Goal: Task Accomplishment & Management: Complete application form

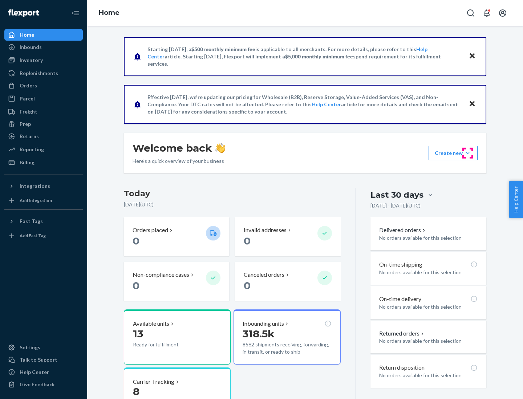
click at [467, 153] on button "Create new Create new inbound Create new order Create new product" at bounding box center [452, 153] width 49 height 15
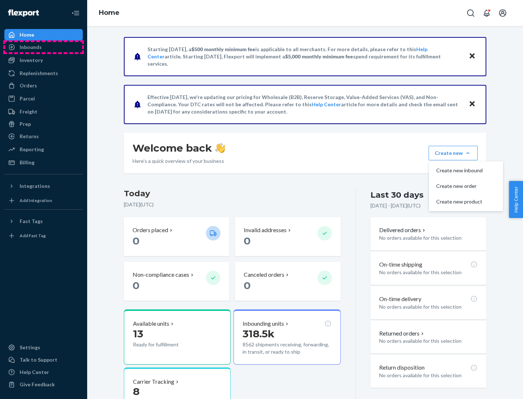
click at [44, 47] on div "Inbounds" at bounding box center [43, 47] width 77 height 10
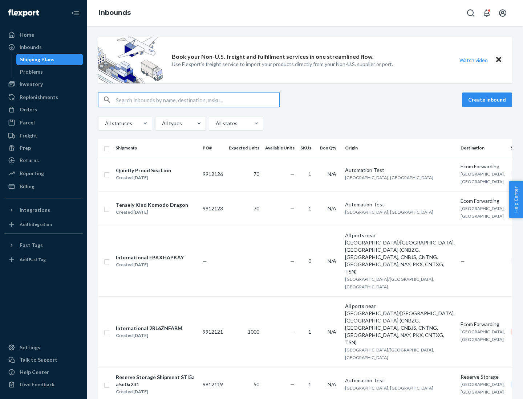
click at [488, 100] on button "Create inbound" at bounding box center [487, 100] width 50 height 15
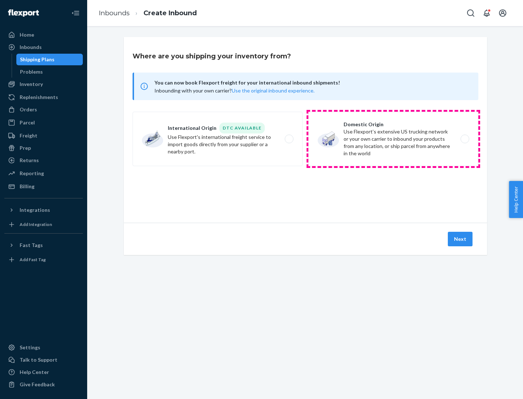
click at [393, 139] on label "Domestic Origin Use Flexport’s extensive US trucking network or your own carrie…" at bounding box center [393, 139] width 170 height 54
click at [464, 139] on input "Domestic Origin Use Flexport’s extensive US trucking network or your own carrie…" at bounding box center [466, 139] width 5 height 5
radio input "true"
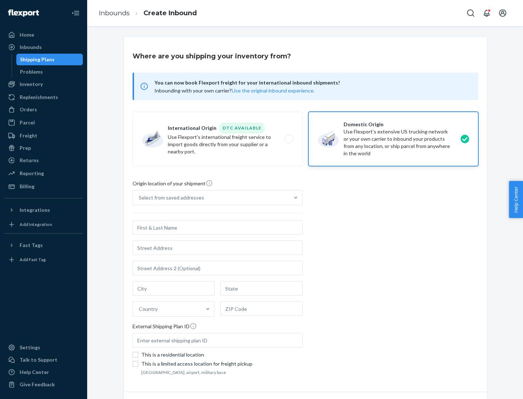
click at [169, 198] on div "Select from saved addresses" at bounding box center [171, 197] width 65 height 7
click at [139, 198] on input "Select from saved addresses" at bounding box center [139, 197] width 1 height 7
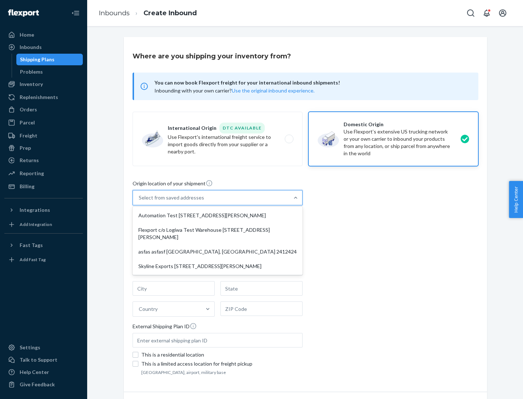
scroll to position [3, 0]
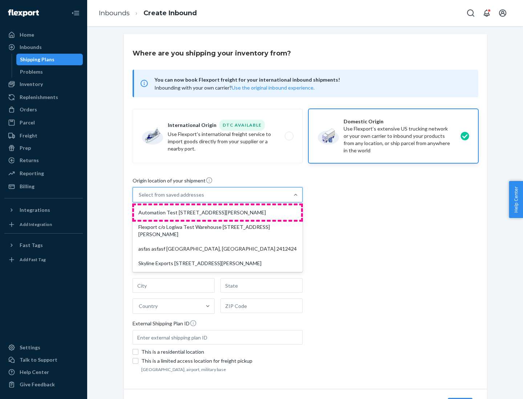
click at [217, 213] on div "Automation Test [STREET_ADDRESS][PERSON_NAME]" at bounding box center [217, 212] width 167 height 15
click at [139, 198] on input "option Automation Test [STREET_ADDRESS][PERSON_NAME] focused, 1 of 4. 4 results…" at bounding box center [139, 194] width 1 height 7
type input "Automation Test"
type input "9th Floor"
type input "[GEOGRAPHIC_DATA]"
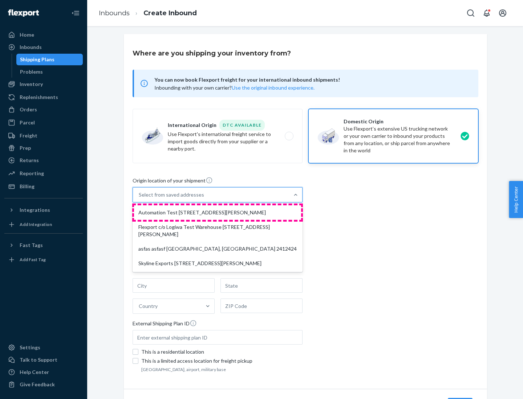
type input "CA"
type input "94104"
type input "[STREET_ADDRESS][PERSON_NAME]"
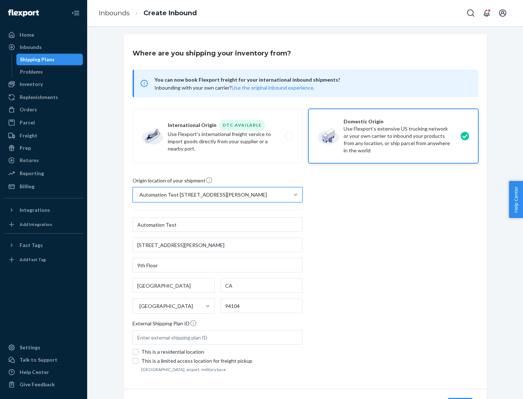
scroll to position [42, 0]
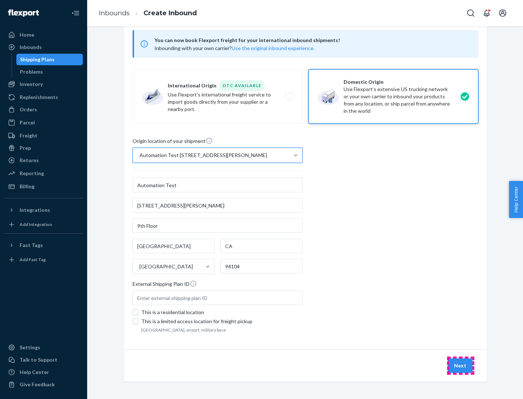
click at [460, 366] on button "Next" at bounding box center [459, 365] width 25 height 15
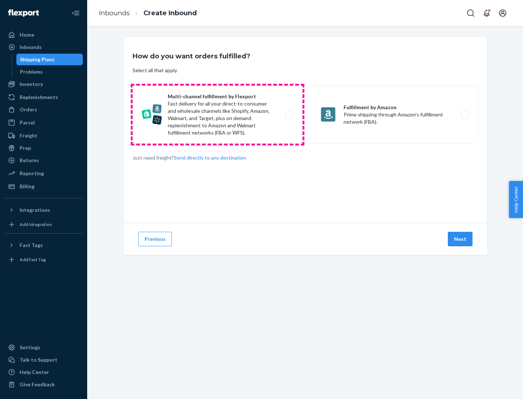
click at [217, 115] on label "Multi-channel fulfillment by Flexport Fast delivery for all your direct-to-cons…" at bounding box center [217, 115] width 170 height 58
click at [288, 115] on input "Multi-channel fulfillment by Flexport Fast delivery for all your direct-to-cons…" at bounding box center [290, 114] width 5 height 5
radio input "true"
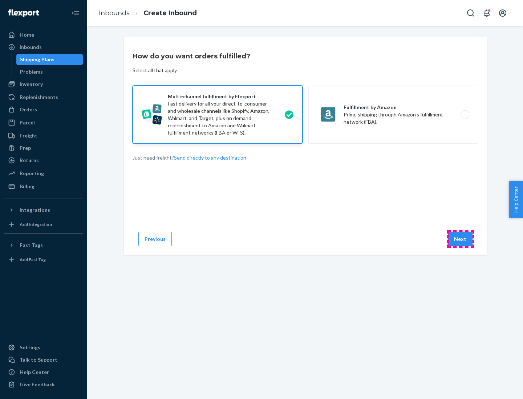
click at [460, 239] on button "Next" at bounding box center [459, 239] width 25 height 15
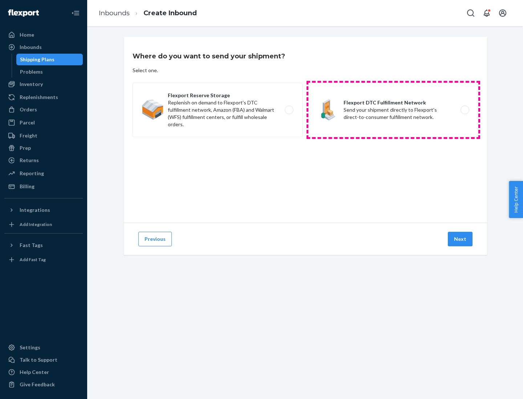
click at [393, 110] on label "Flexport DTC Fulfillment Network Send your shipment directly to Flexport's dire…" at bounding box center [393, 110] width 170 height 54
click at [464, 110] on input "Flexport DTC Fulfillment Network Send your shipment directly to Flexport's dire…" at bounding box center [466, 110] width 5 height 5
radio input "true"
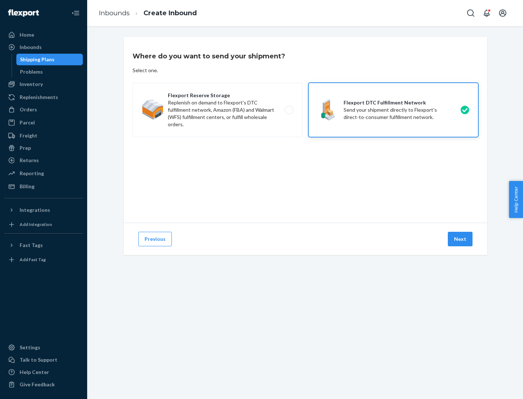
click at [460, 239] on button "Next" at bounding box center [459, 239] width 25 height 15
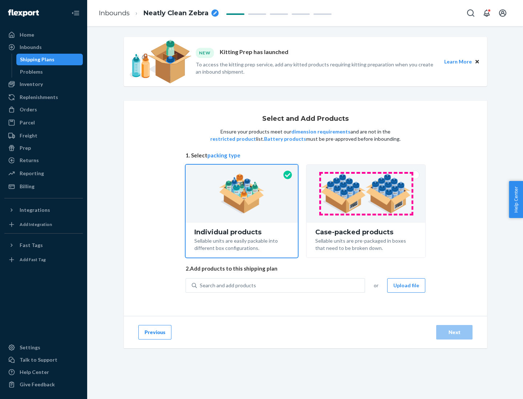
click at [366, 194] on img at bounding box center [365, 194] width 90 height 40
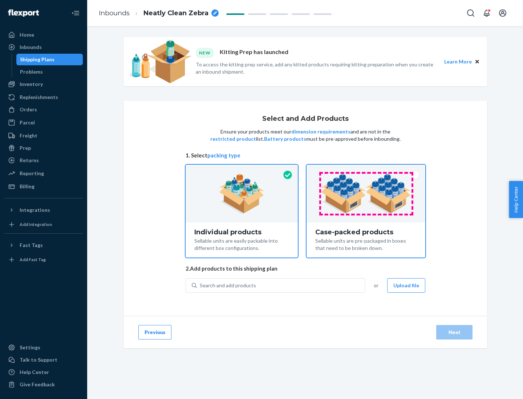
click at [366, 169] on input "Case-packed products Sellable units are pre-packaged in boxes that need to be b…" at bounding box center [365, 167] width 5 height 5
radio input "true"
radio input "false"
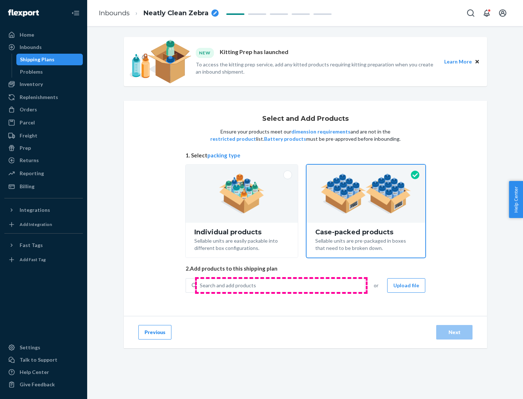
click at [281, 285] on div "Search and add products" at bounding box center [281, 285] width 168 height 13
click at [200, 285] on input "Search and add products" at bounding box center [200, 285] width 1 height 7
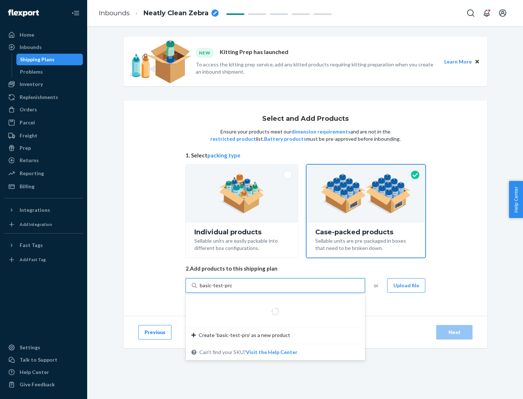
type input "basic-test-product-1"
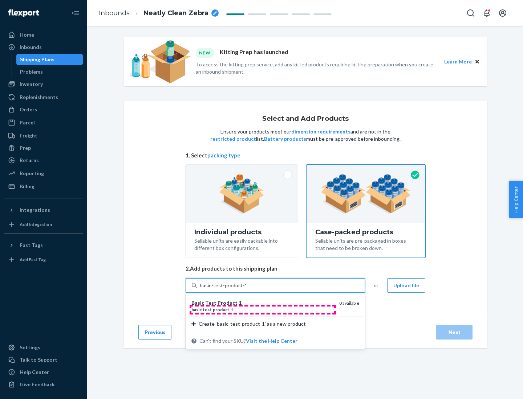
click at [262, 310] on div "basic - test - product - 1" at bounding box center [262, 310] width 142 height 6
click at [246, 289] on input "basic-test-product-1" at bounding box center [223, 285] width 46 height 7
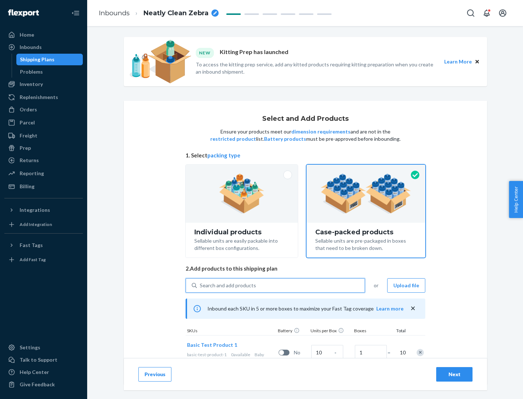
scroll to position [26, 0]
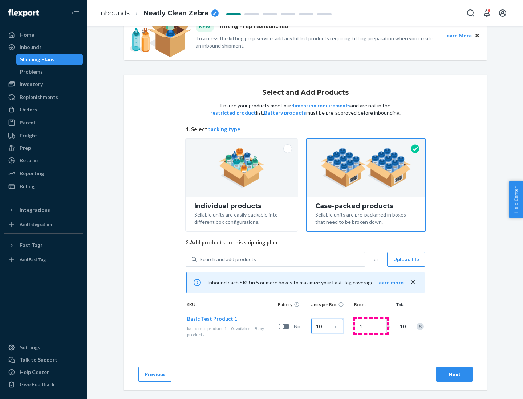
type input "10"
type input "7"
click at [454, 374] on div "Next" at bounding box center [454, 374] width 24 height 7
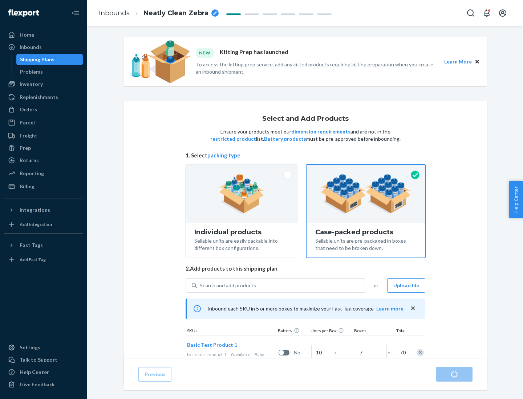
radio input "true"
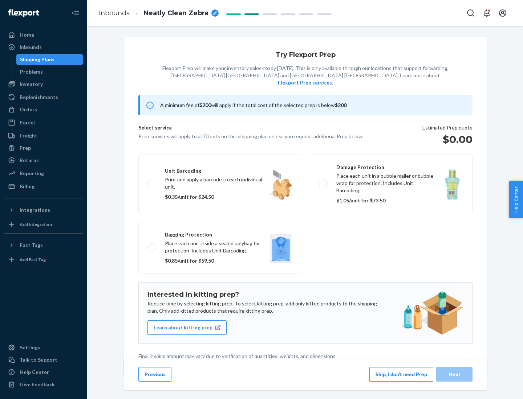
scroll to position [2, 0]
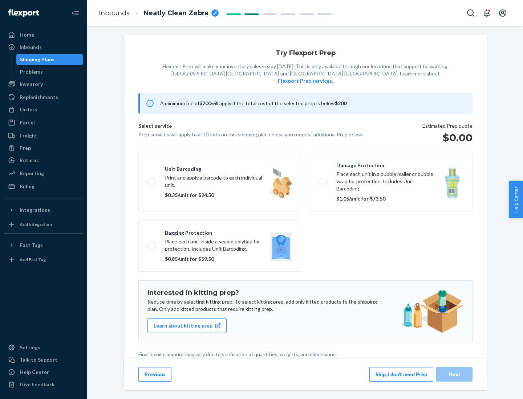
click at [220, 231] on label "Bagging protection Place each unit inside a sealed polybag for protection. Incl…" at bounding box center [219, 246] width 163 height 52
click at [152, 243] on input "Bagging protection Place each unit inside a sealed polybag for protection. Incl…" at bounding box center [149, 245] width 5 height 5
checkbox input "true"
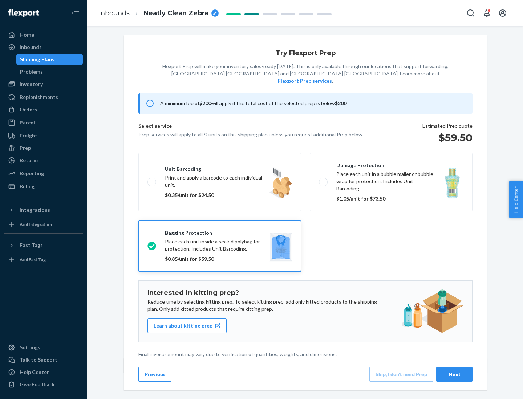
click at [454, 374] on div "Next" at bounding box center [454, 374] width 24 height 7
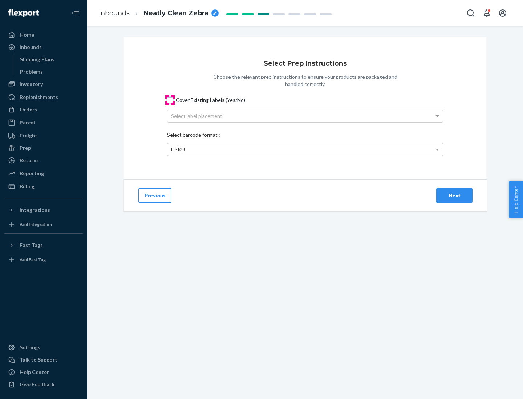
click at [170, 100] on input "Cover Existing Labels (Yes/No)" at bounding box center [170, 100] width 6 height 6
checkbox input "true"
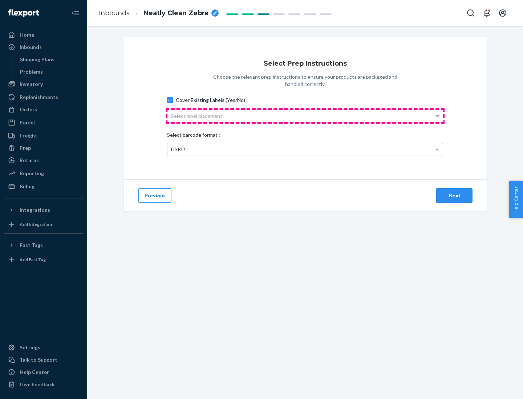
click at [305, 116] on div "Select label placement" at bounding box center [304, 116] width 275 height 12
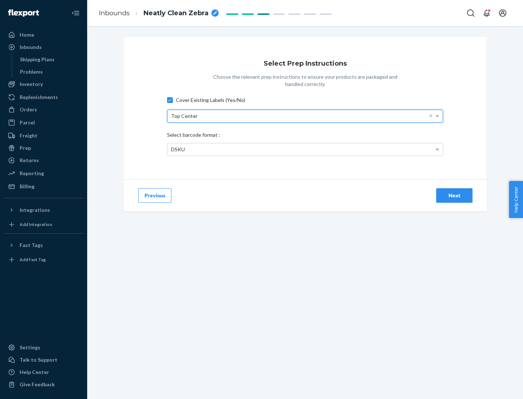
click at [305, 149] on div "DSKU" at bounding box center [304, 149] width 275 height 12
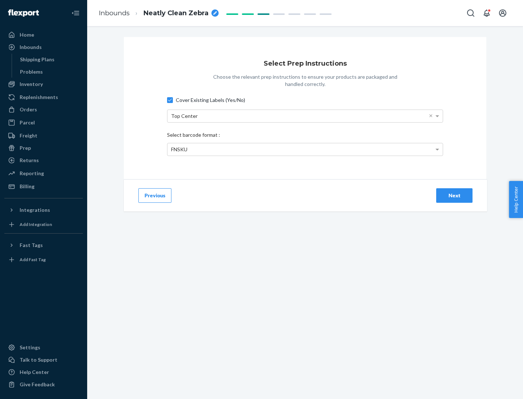
click at [454, 195] on div "Next" at bounding box center [454, 195] width 24 height 7
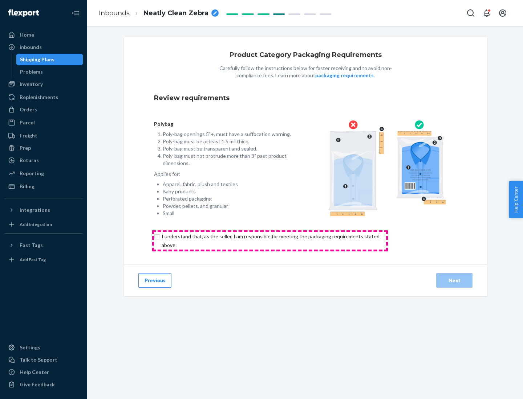
click at [270, 241] on input "checkbox" at bounding box center [274, 240] width 241 height 17
checkbox input "true"
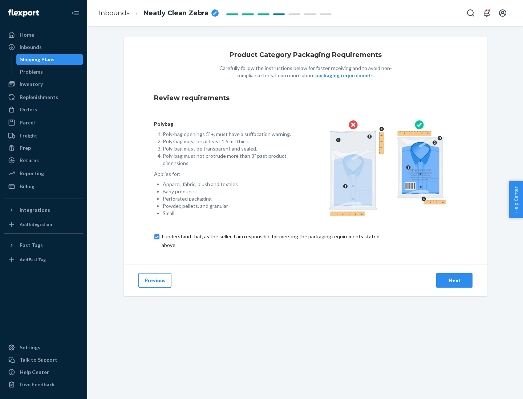
click at [454, 280] on div "Next" at bounding box center [454, 280] width 24 height 7
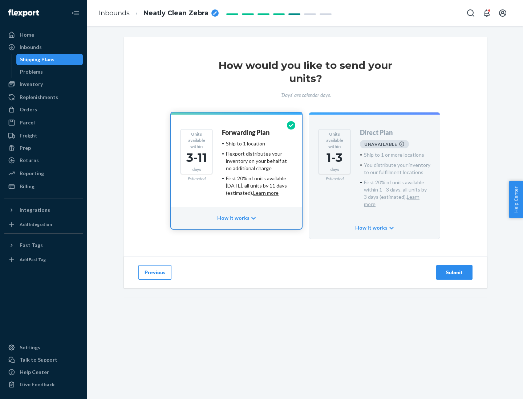
click at [246, 132] on h4 "Forwarding Plan" at bounding box center [246, 132] width 48 height 7
click at [454, 269] on div "Submit" at bounding box center [454, 272] width 24 height 7
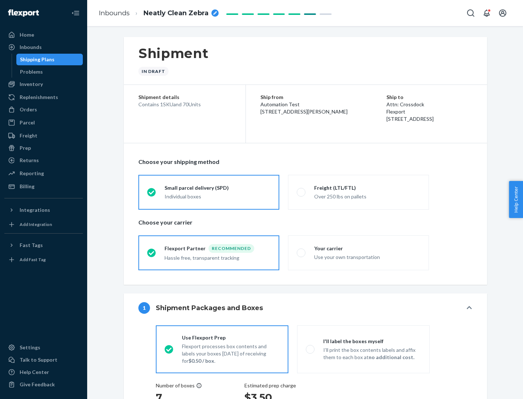
radio input "true"
radio input "false"
radio input "true"
radio input "false"
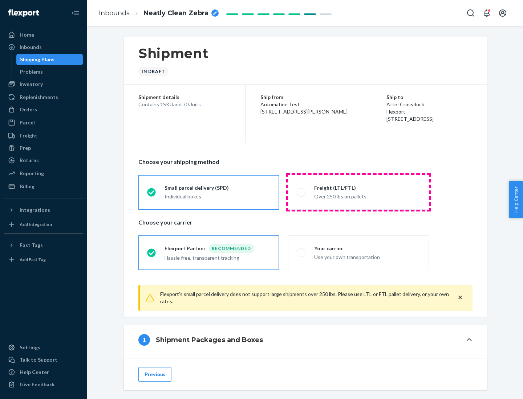
click at [358, 192] on div "Over 250 lbs on pallets" at bounding box center [367, 196] width 106 height 9
click at [301, 192] on input "Freight (LTL/FTL) Over 250 lbs on pallets" at bounding box center [298, 192] width 5 height 5
radio input "true"
radio input "false"
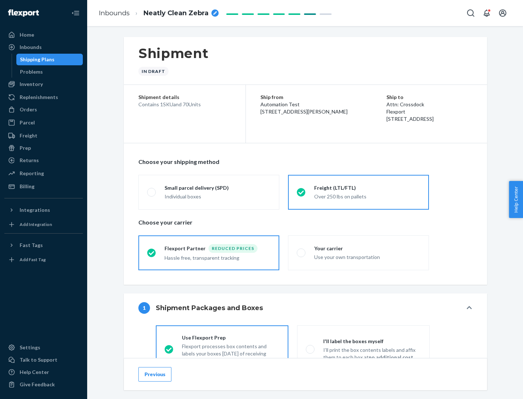
scroll to position [40, 0]
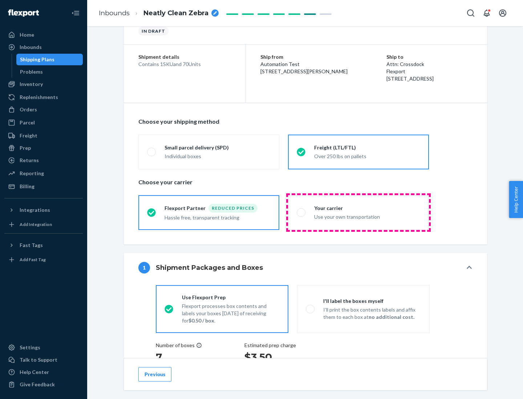
click at [358, 212] on div "Use your own transportation" at bounding box center [367, 216] width 106 height 9
click at [301, 212] on input "Your carrier Use your own transportation" at bounding box center [298, 212] width 5 height 5
radio input "true"
radio input "false"
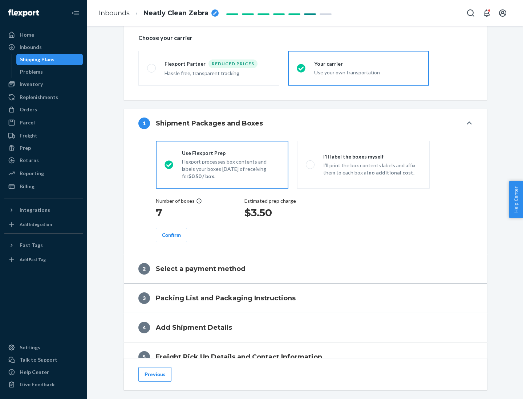
scroll to position [137, 0]
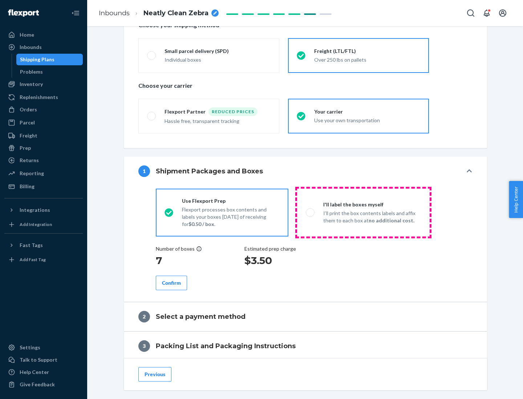
click at [363, 212] on p "I’ll print the box contents labels and affix them to each box at no additional …" at bounding box center [372, 217] width 98 height 15
click at [310, 212] on input "I'll label the boxes myself I’ll print the box contents labels and affix them t…" at bounding box center [308, 212] width 5 height 5
radio input "true"
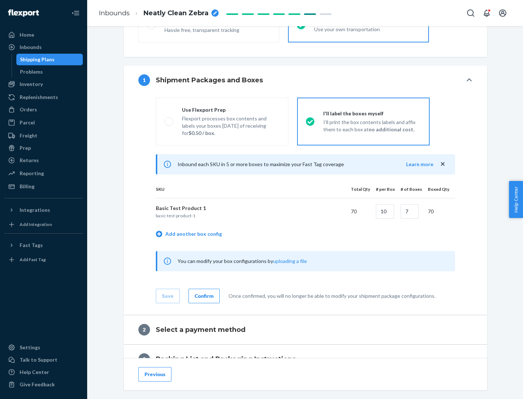
scroll to position [125, 0]
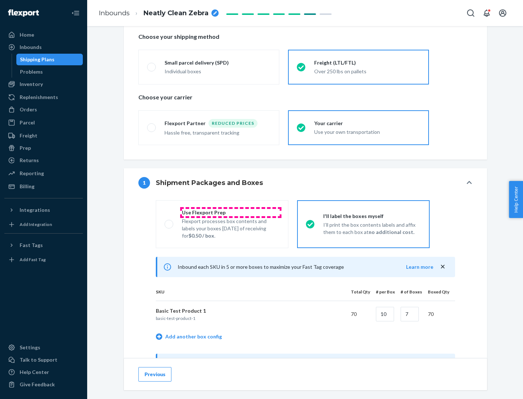
click at [230, 212] on div "Use Flexport Prep" at bounding box center [231, 212] width 98 height 7
click at [169, 222] on input "Use Flexport Prep Flexport processes box contents and labels your boxes [DATE] …" at bounding box center [166, 224] width 5 height 5
radio input "true"
radio input "false"
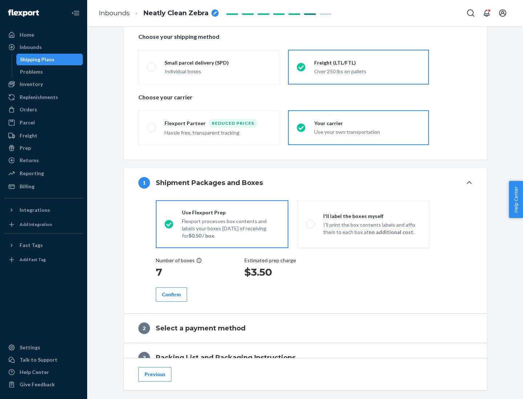
scroll to position [207, 0]
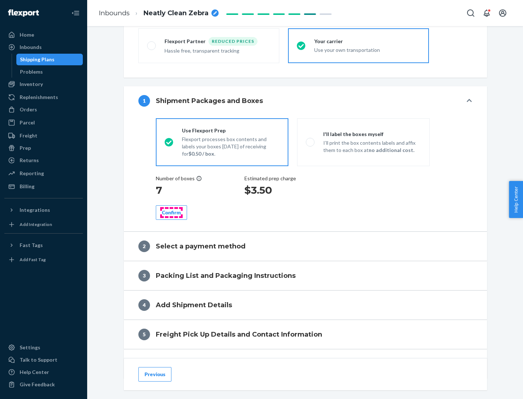
click at [171, 212] on div "Confirm" at bounding box center [171, 212] width 19 height 7
radio input "false"
